Goal: Register for event/course

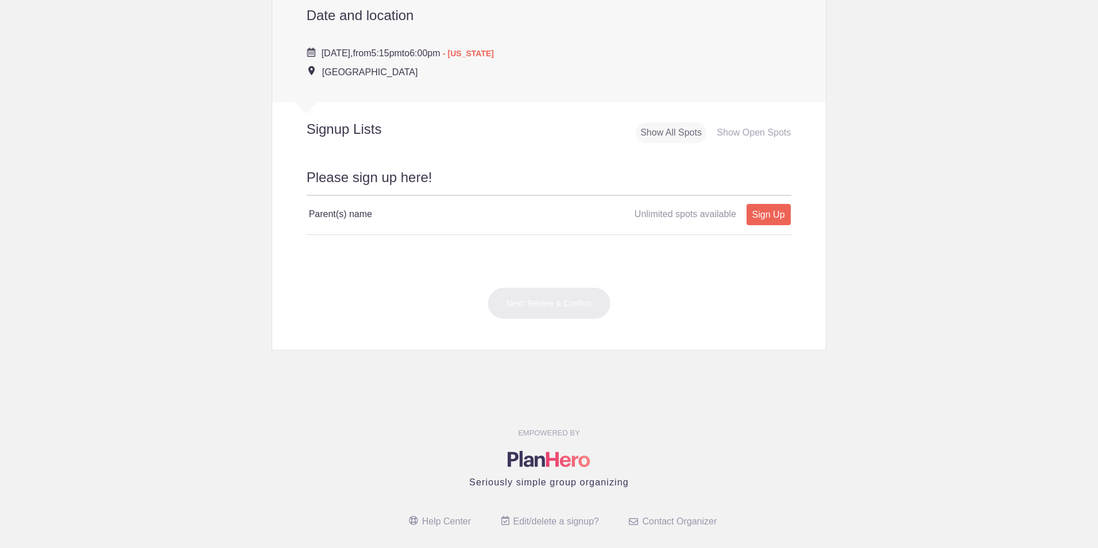
scroll to position [402, 0]
click at [381, 211] on h4 "Parent(s) name" at bounding box center [429, 211] width 240 height 14
click at [334, 208] on h4 "Parent(s) name" at bounding box center [429, 211] width 240 height 14
click at [362, 211] on h4 "Parent(s) name" at bounding box center [429, 211] width 240 height 14
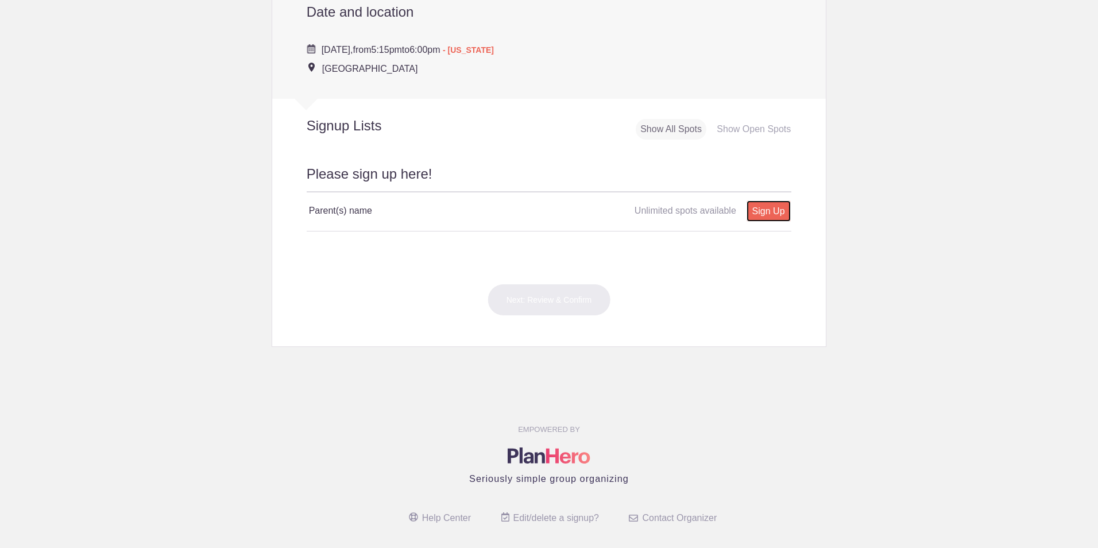
click at [759, 211] on link "Sign Up" at bounding box center [769, 210] width 44 height 21
type input "1"
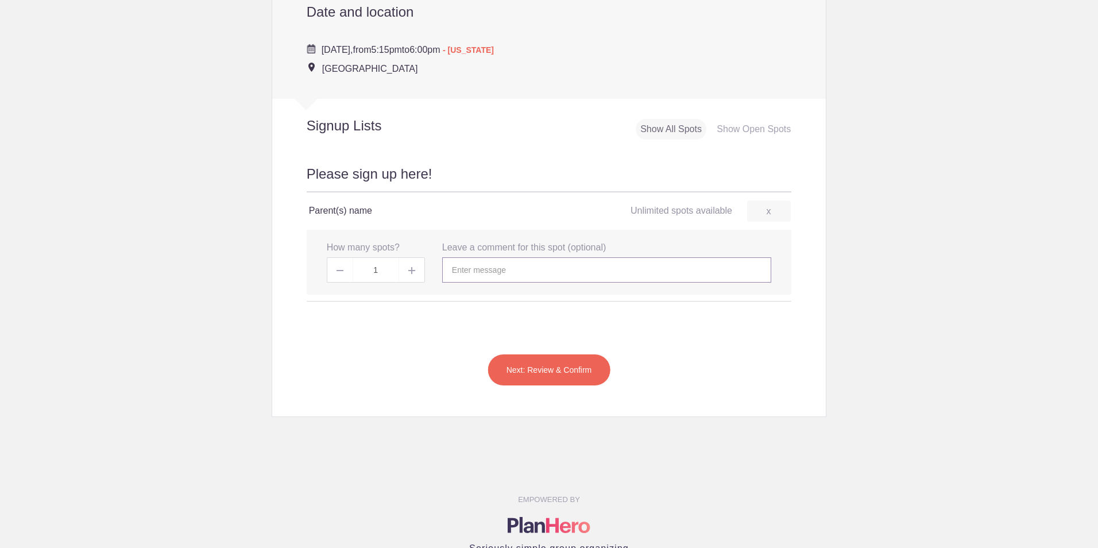
click at [481, 272] on input "text" at bounding box center [606, 269] width 329 height 25
click at [342, 216] on h4 "Parent(s) name" at bounding box center [429, 211] width 240 height 14
click at [353, 209] on h4 "Parent(s) name" at bounding box center [429, 211] width 240 height 14
click at [368, 213] on h4 "Parent(s) name" at bounding box center [429, 211] width 240 height 14
click at [550, 373] on button "Next: Review & Confirm" at bounding box center [549, 370] width 123 height 32
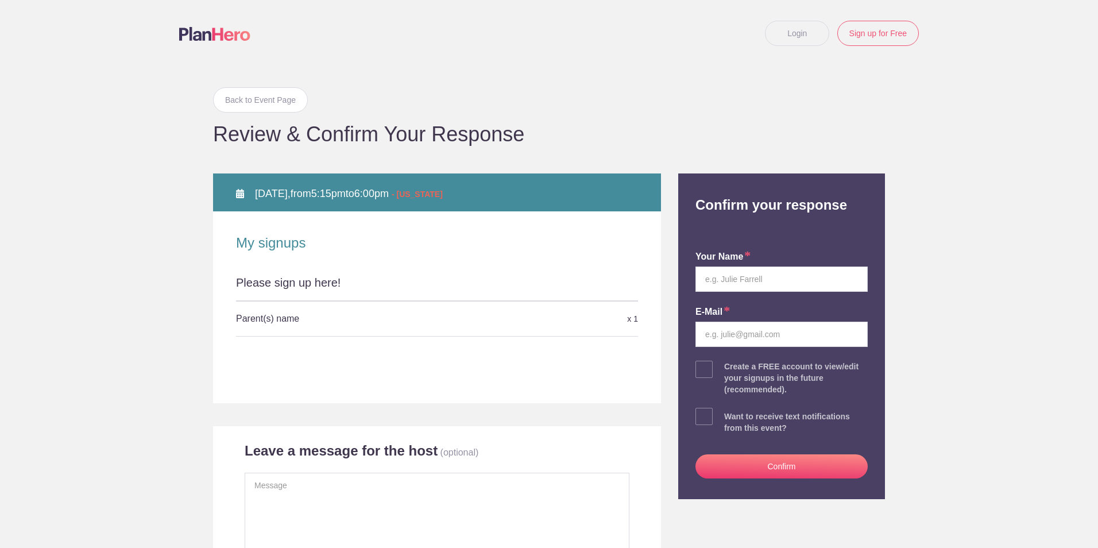
click at [261, 321] on h5 "Parent(s) name" at bounding box center [370, 318] width 268 height 23
drag, startPoint x: 294, startPoint y: 313, endPoint x: 220, endPoint y: 315, distance: 73.6
click at [220, 315] on div "My signups Please sign up here! Parent(s) name x 1" at bounding box center [437, 284] width 448 height 146
copy h5 "Parent(s) name"
click at [300, 320] on h5 "Parent(s) name" at bounding box center [370, 318] width 268 height 23
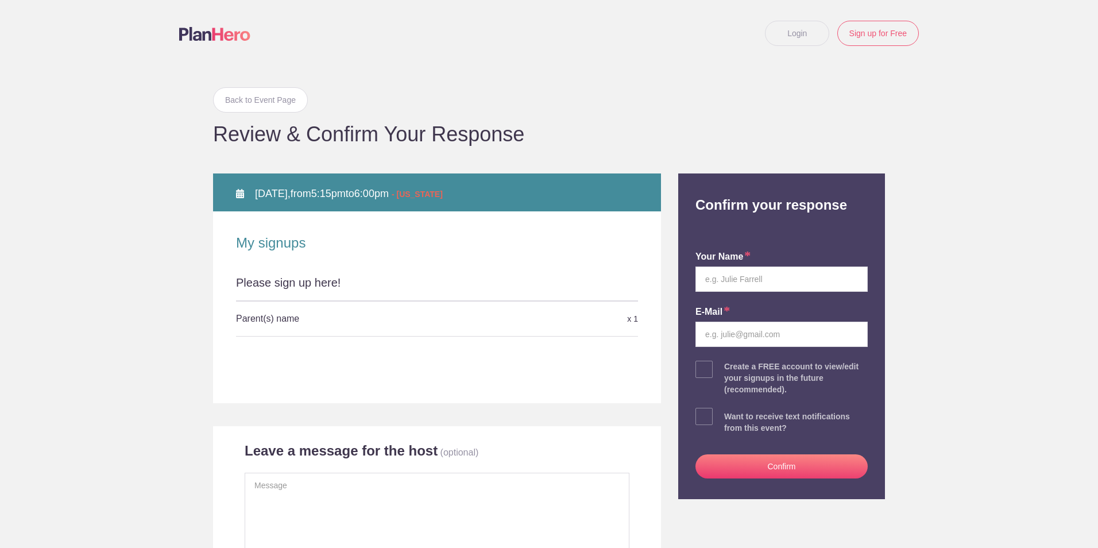
click at [290, 321] on h5 "Parent(s) name" at bounding box center [370, 318] width 268 height 23
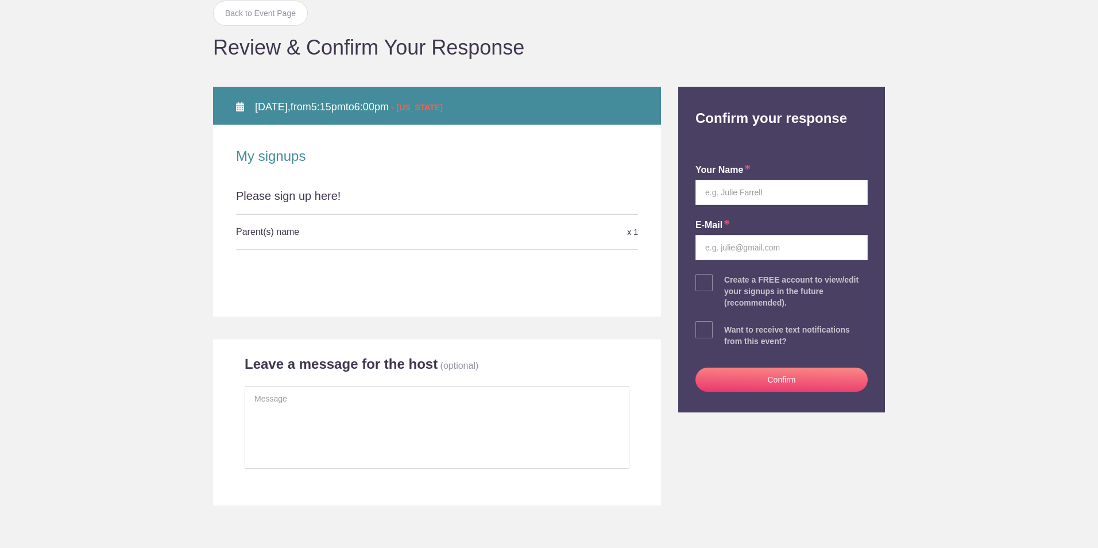
scroll to position [115, 0]
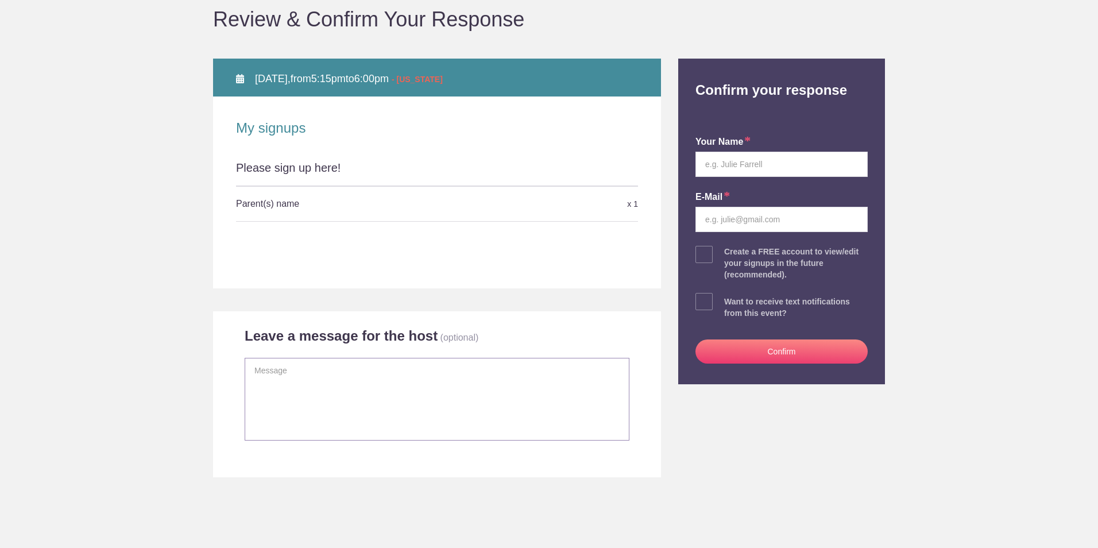
click at [393, 380] on textarea at bounding box center [437, 399] width 385 height 83
type textarea "Collette Runfola"
click at [600, 452] on div "Collette Runfola" at bounding box center [437, 406] width 402 height 96
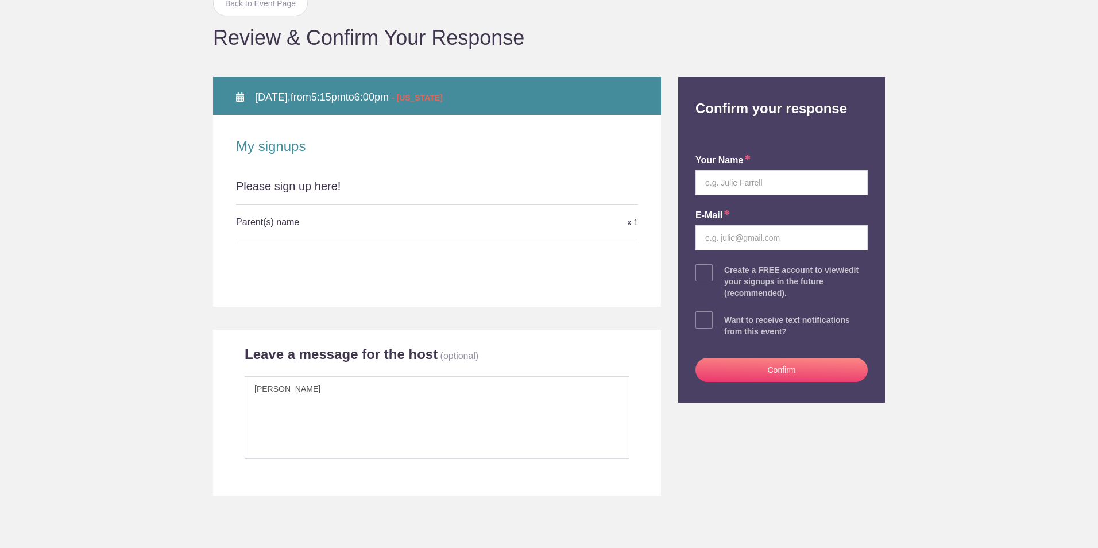
scroll to position [57, 0]
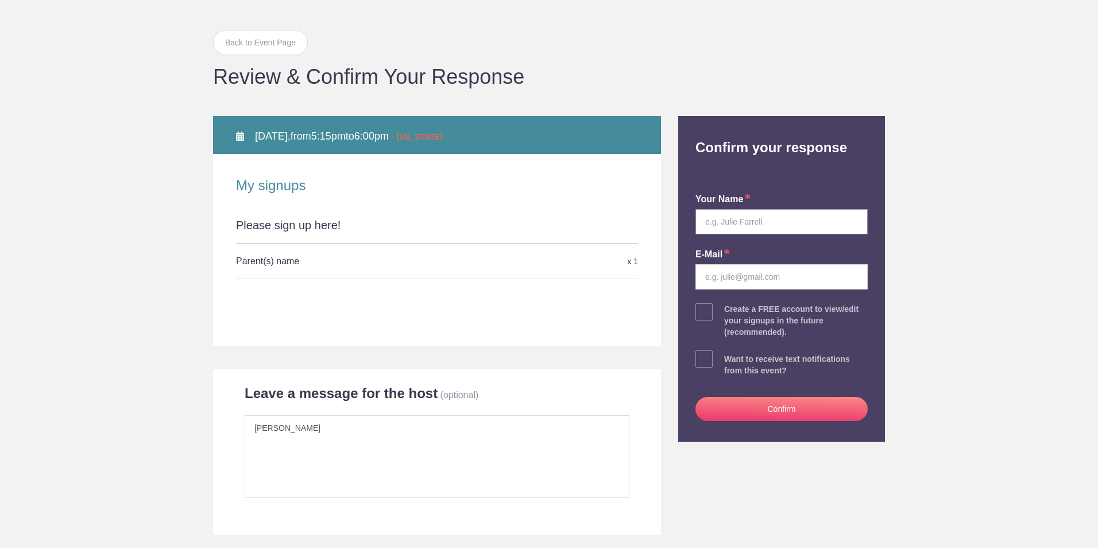
click at [728, 216] on input "text" at bounding box center [782, 221] width 172 height 25
drag, startPoint x: 339, startPoint y: 440, endPoint x: 202, endPoint y: 439, distance: 136.7
click at [204, 439] on div "Back to Event Page Back to Event Page Review & Confirm Your Response WED August…" at bounding box center [548, 272] width 689 height 526
drag, startPoint x: 330, startPoint y: 430, endPoint x: 156, endPoint y: 427, distance: 174.1
click at [156, 427] on body "Login Sign up for Free Login Back to Event Page Back to Event Page Review & Con…" at bounding box center [549, 274] width 1098 height 548
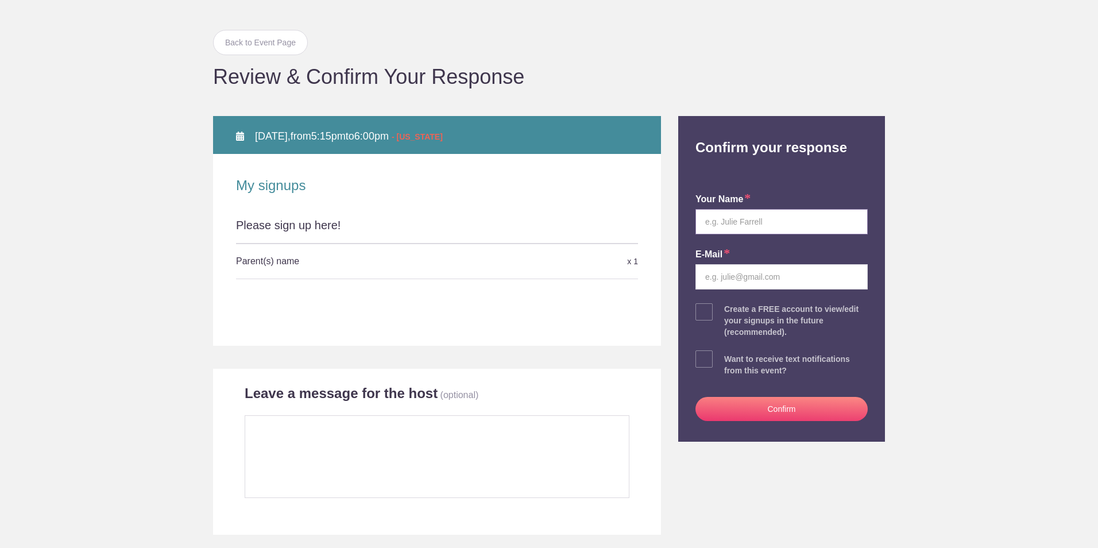
click at [727, 231] on input "text" at bounding box center [782, 221] width 172 height 25
type input "Collette R Runfola"
drag, startPoint x: 800, startPoint y: 274, endPoint x: 623, endPoint y: 281, distance: 177.1
click at [623, 281] on div "Back to Event Page Back to Event Page Review & Confirm Your Response WED August…" at bounding box center [548, 272] width 689 height 526
type input "collette.runfolabgcaz@outlook.com"
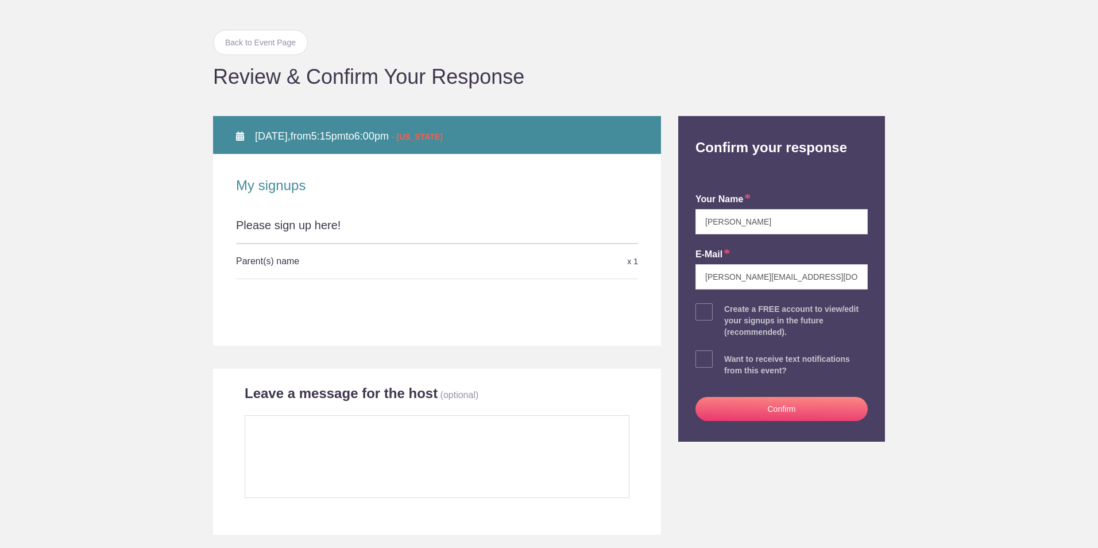
click at [698, 314] on span at bounding box center [704, 311] width 17 height 17
click at [728, 313] on input "checkbox" at bounding box center [814, 309] width 172 height 7
checkbox input "true"
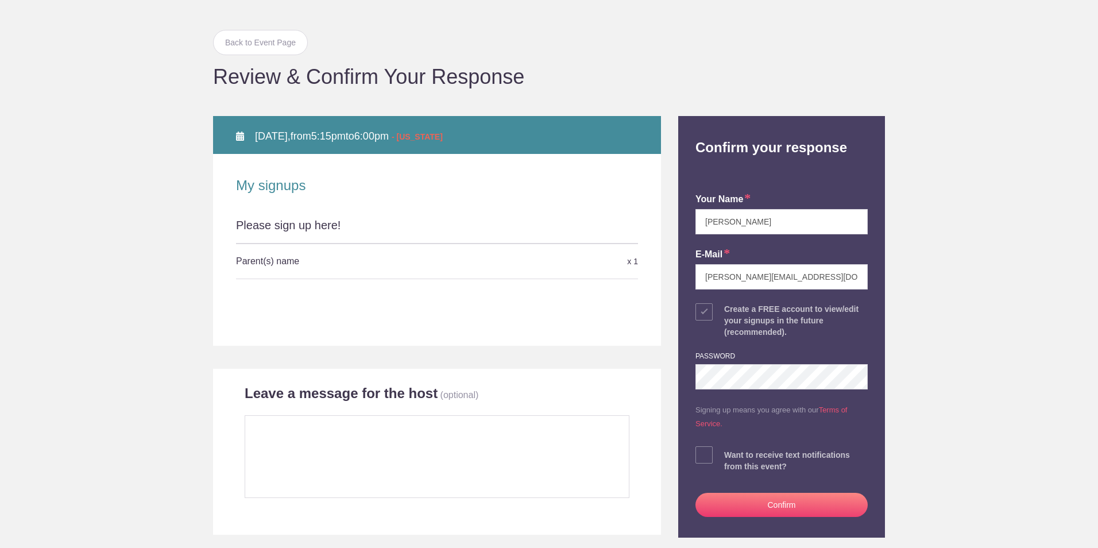
click at [750, 508] on button "Confirm" at bounding box center [782, 505] width 172 height 24
